Goal: Task Accomplishment & Management: Use online tool/utility

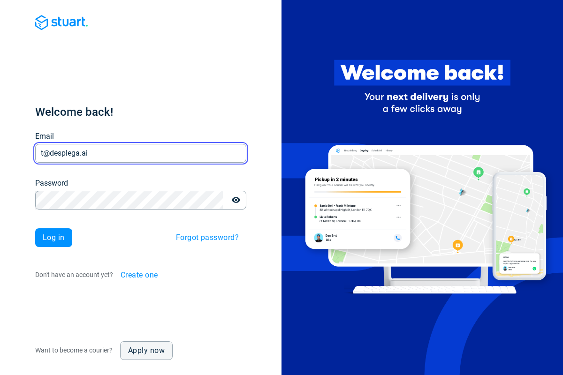
type input "t@desplega.ai"
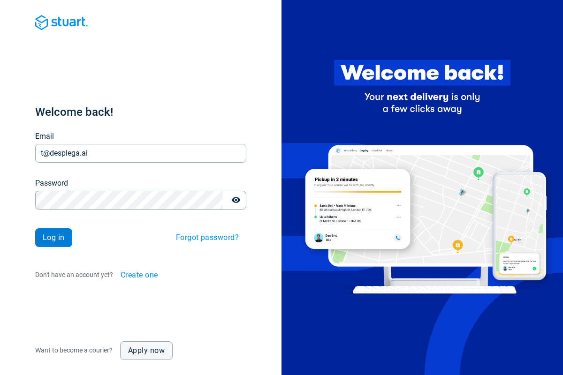
click at [53, 238] on span "Log in" at bounding box center [54, 238] width 22 height 8
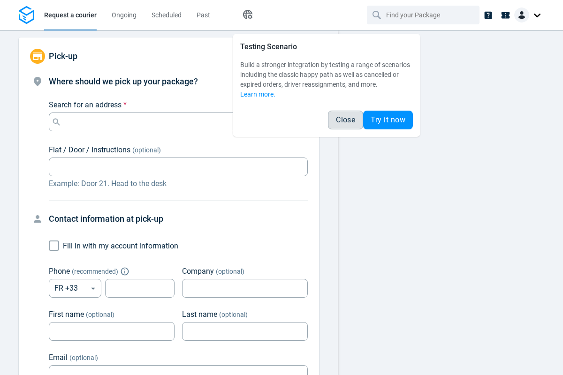
click at [345, 120] on span "Close" at bounding box center [345, 120] width 19 height 8
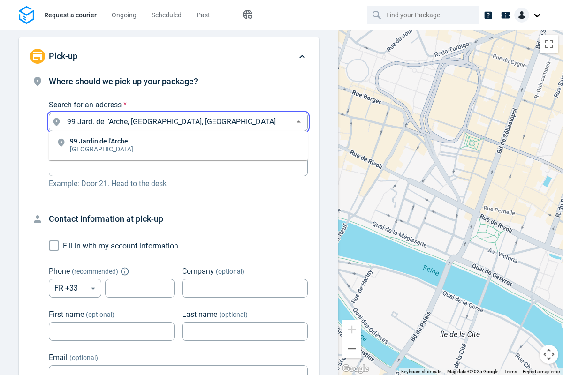
click at [178, 146] on li "[STREET_ADDRESS]" at bounding box center [178, 146] width 259 height 22
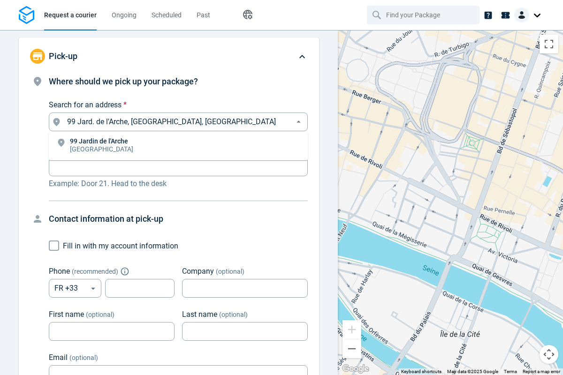
type input "99 Jard. de l'Arche, [GEOGRAPHIC_DATA], [GEOGRAPHIC_DATA]"
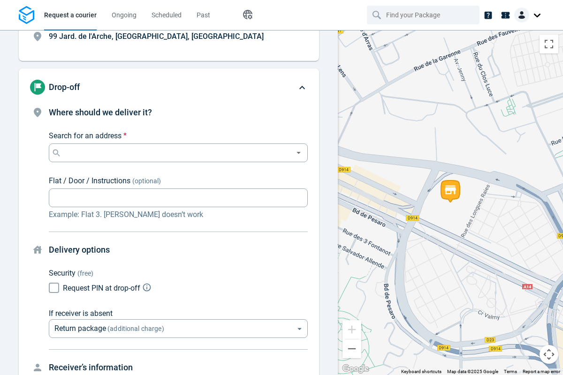
scroll to position [71, 0]
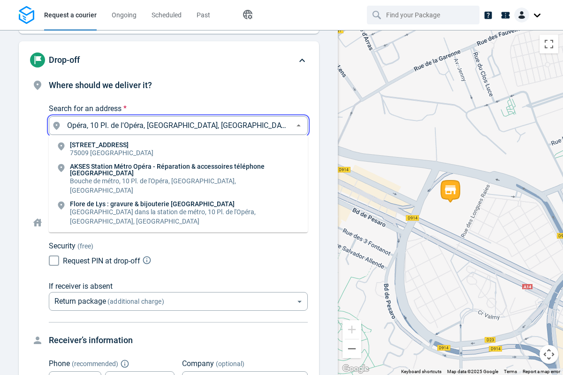
click at [178, 150] on li "[STREET_ADDRESS]" at bounding box center [178, 150] width 259 height 22
type input "10 Pl. de l'Opéra, [GEOGRAPHIC_DATA], [GEOGRAPHIC_DATA]"
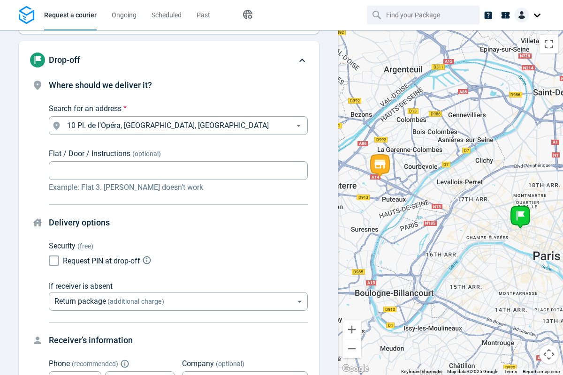
click at [178, 203] on body "Request a courier Ongoing Scheduled Past Happy Path Pick-up 99 Jard. de l'Arche…" at bounding box center [281, 187] width 563 height 375
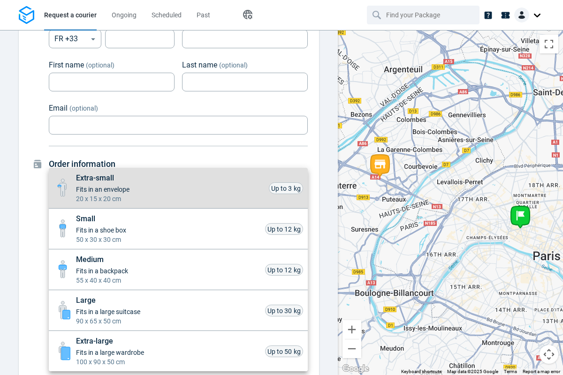
click at [178, 229] on li "Small Fits in a shoe box 50 x 30 x 30 cm Up to 12 kg" at bounding box center [178, 229] width 259 height 41
type input "small"
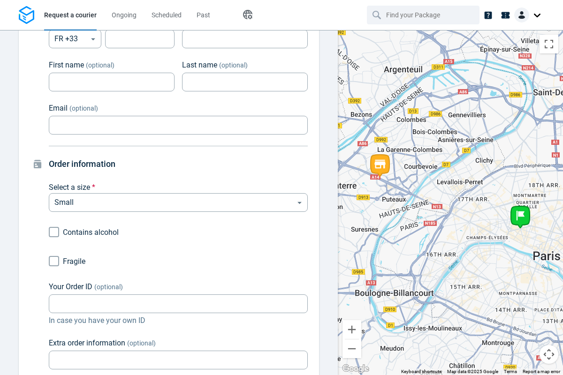
click at [54, 261] on input "Fragile" at bounding box center [54, 261] width 18 height 18
checkbox input "true"
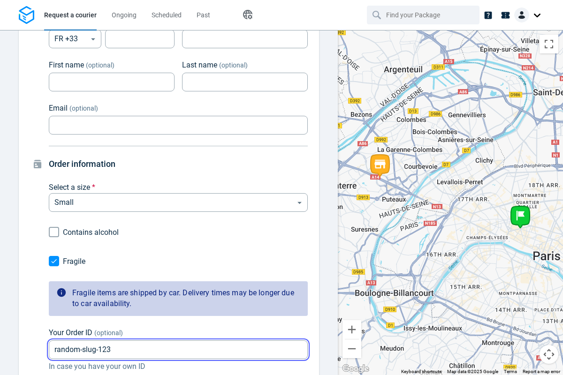
type input "random-slug-123"
